Goal: Task Accomplishment & Management: Use online tool/utility

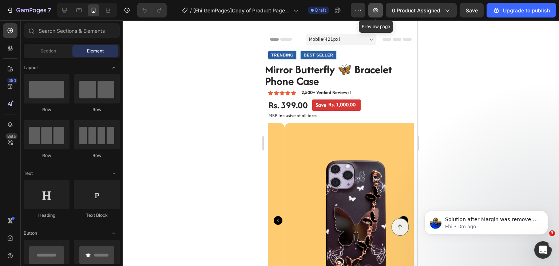
click at [379, 7] on icon "button" at bounding box center [375, 10] width 7 height 7
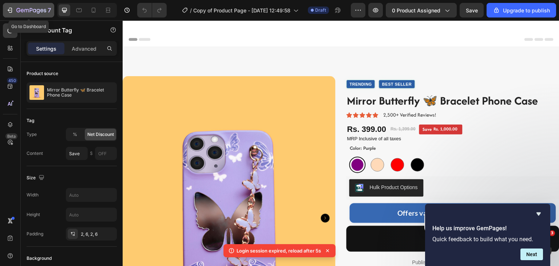
click at [22, 11] on icon "button" at bounding box center [31, 11] width 30 height 6
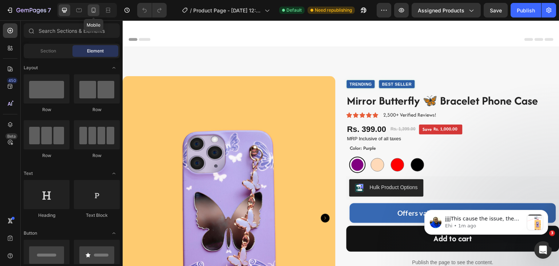
click at [94, 14] on div at bounding box center [94, 10] width 12 height 12
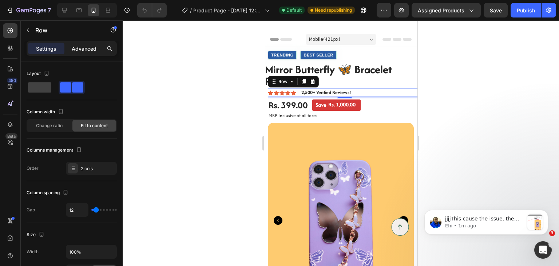
click at [78, 50] on p "Advanced" at bounding box center [84, 49] width 25 height 8
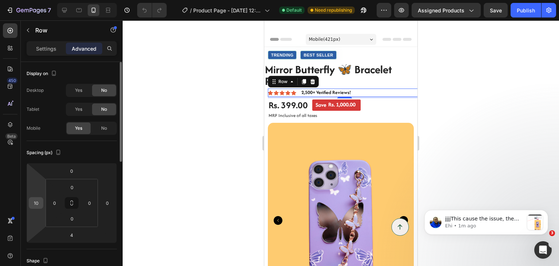
click at [38, 202] on input "10" at bounding box center [36, 202] width 11 height 11
type input "0"
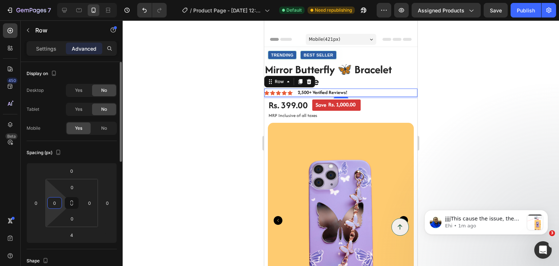
click at [54, 202] on input "0" at bounding box center [54, 202] width 11 height 11
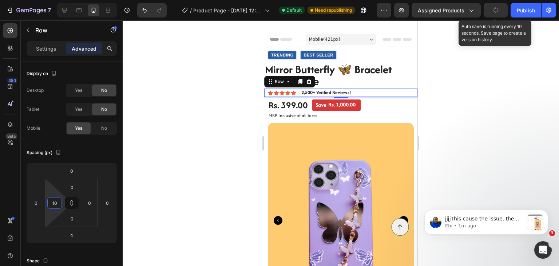
type input "10"
click at [491, 10] on button "button" at bounding box center [496, 10] width 24 height 15
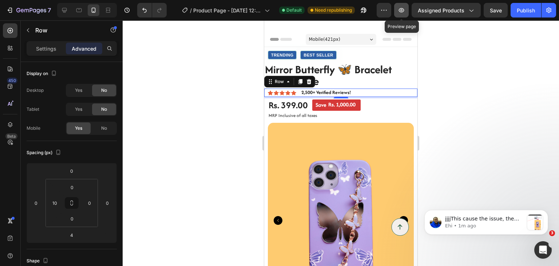
click at [405, 8] on icon "button" at bounding box center [401, 10] width 7 height 7
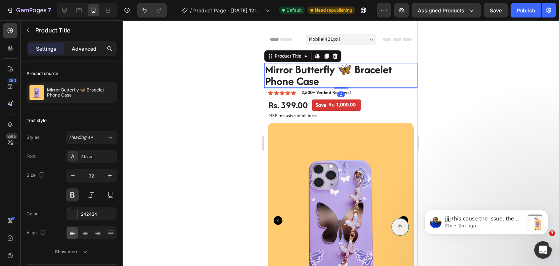
click at [88, 47] on p "Advanced" at bounding box center [84, 49] width 25 height 8
